Goal: Find contact information: Find contact information

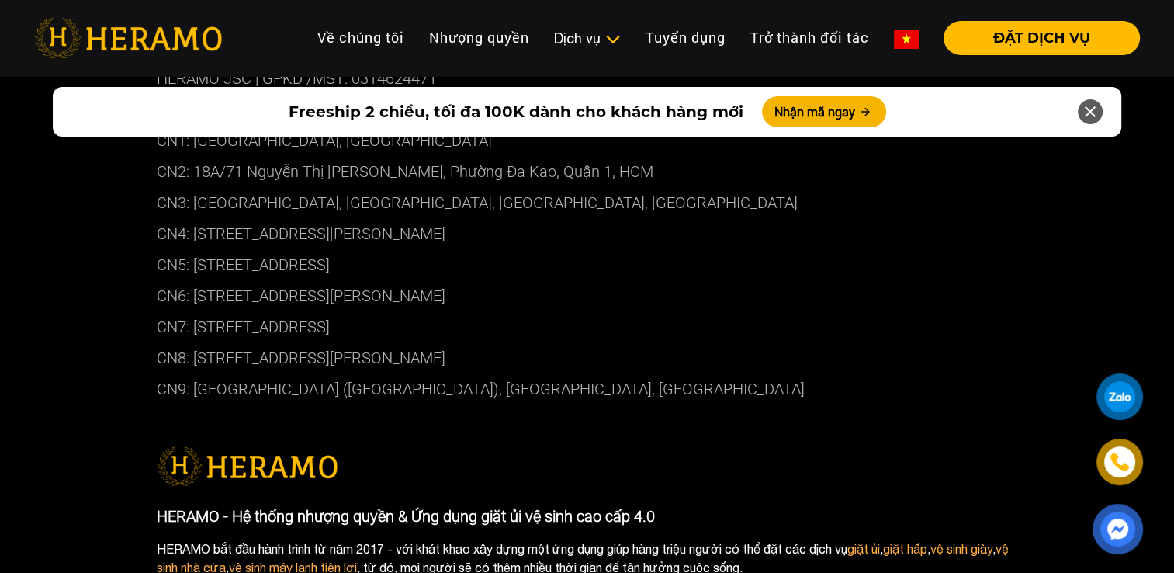
scroll to position [8148, 0]
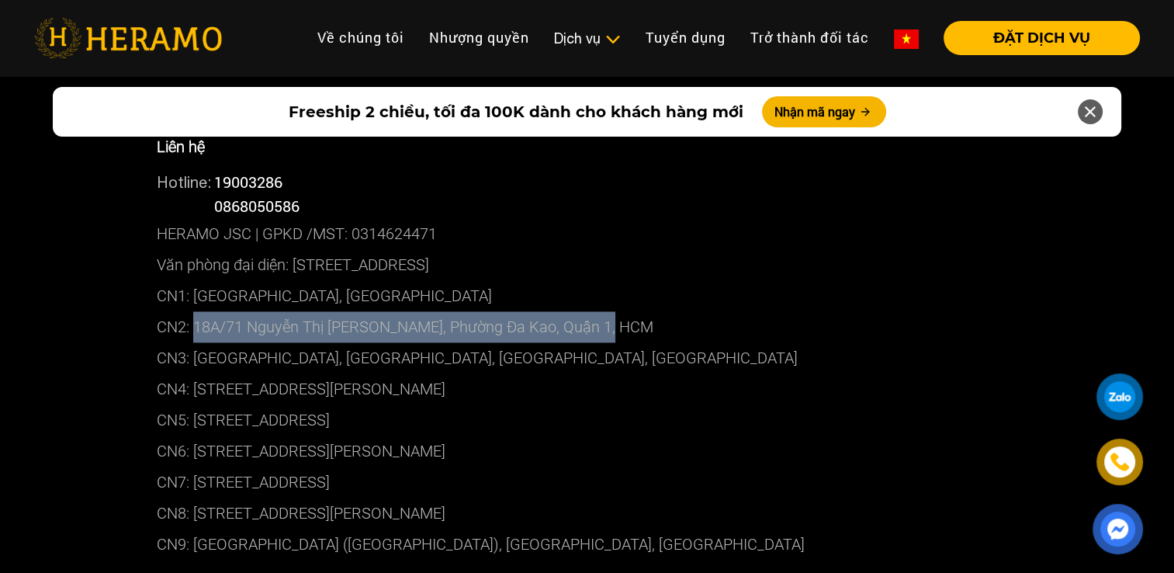
drag, startPoint x: 609, startPoint y: 291, endPoint x: 195, endPoint y: 285, distance: 414.4
click at [195, 311] on p "CN2: 18A/71 Nguyễn Thị [PERSON_NAME], Phường Đa Kao, Quận 1, HCM" at bounding box center [587, 326] width 861 height 31
copy p "18A/71 Nguyễn Thị Minh Khai, Phường Đa Kao, Quận 1, HCM"
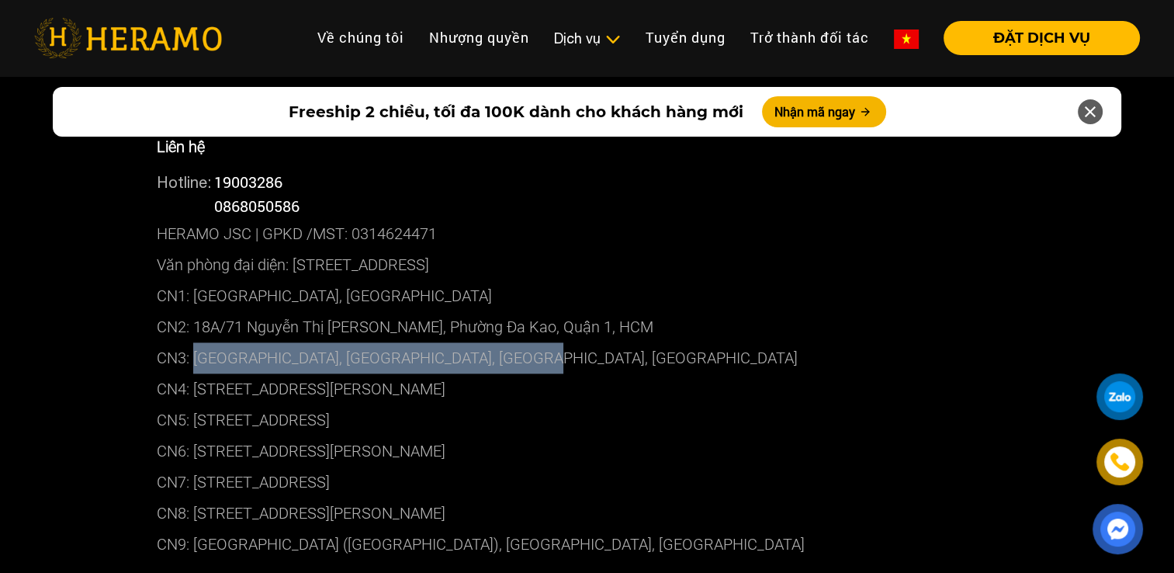
drag, startPoint x: 538, startPoint y: 321, endPoint x: 195, endPoint y: 314, distance: 343.0
click at [195, 342] on p "CN3: [GEOGRAPHIC_DATA], [GEOGRAPHIC_DATA], [GEOGRAPHIC_DATA], [GEOGRAPHIC_DATA]" at bounding box center [587, 357] width 861 height 31
copy p "13C1 [GEOGRAPHIC_DATA], [GEOGRAPHIC_DATA], [GEOGRAPHIC_DATA], [GEOGRAPHIC_DATA]"
